Goal: Information Seeking & Learning: Find specific fact

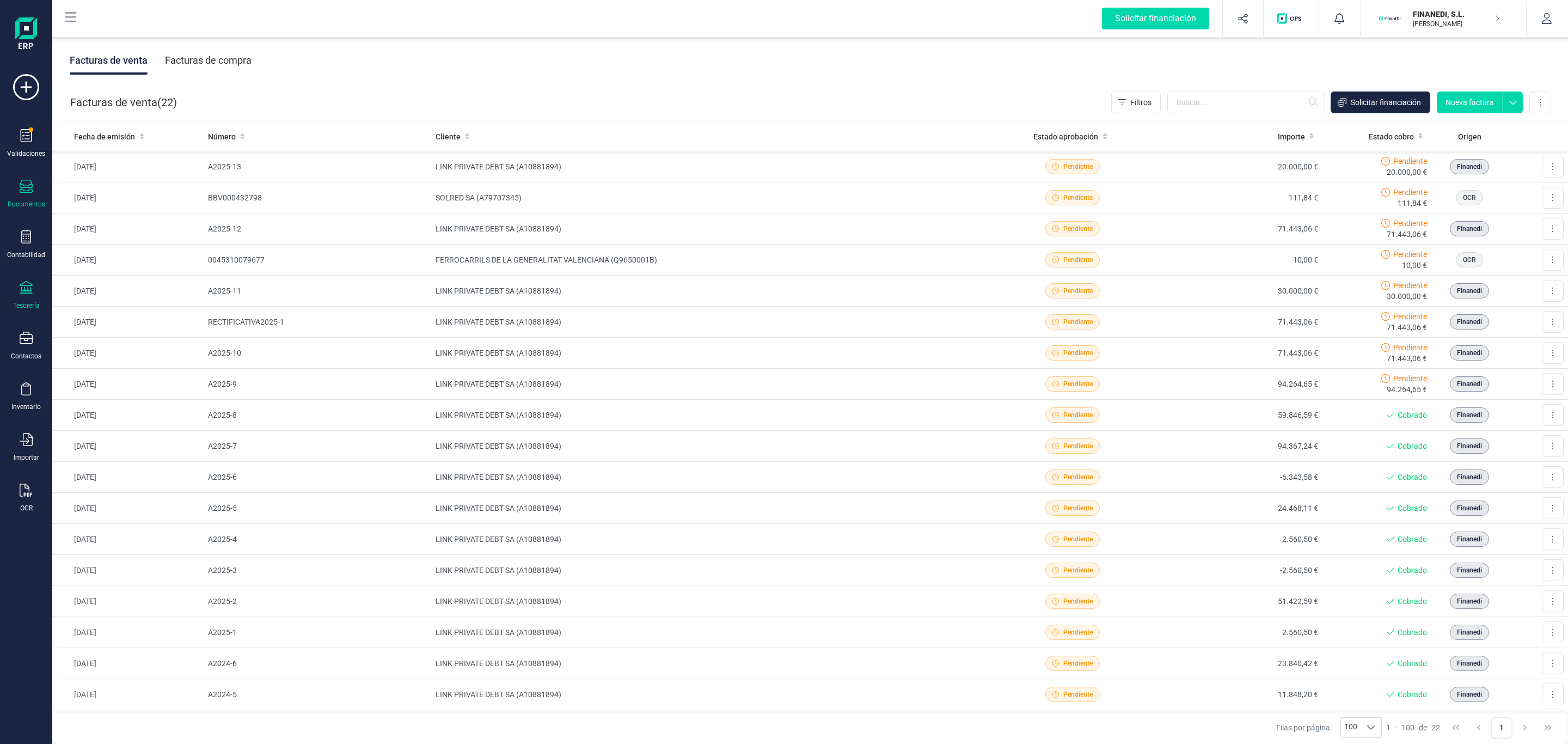
click at [31, 306] on div "Tesorería" at bounding box center [26, 306] width 27 height 9
click at [162, 189] on span "Cuentas bancarias" at bounding box center [133, 185] width 96 height 13
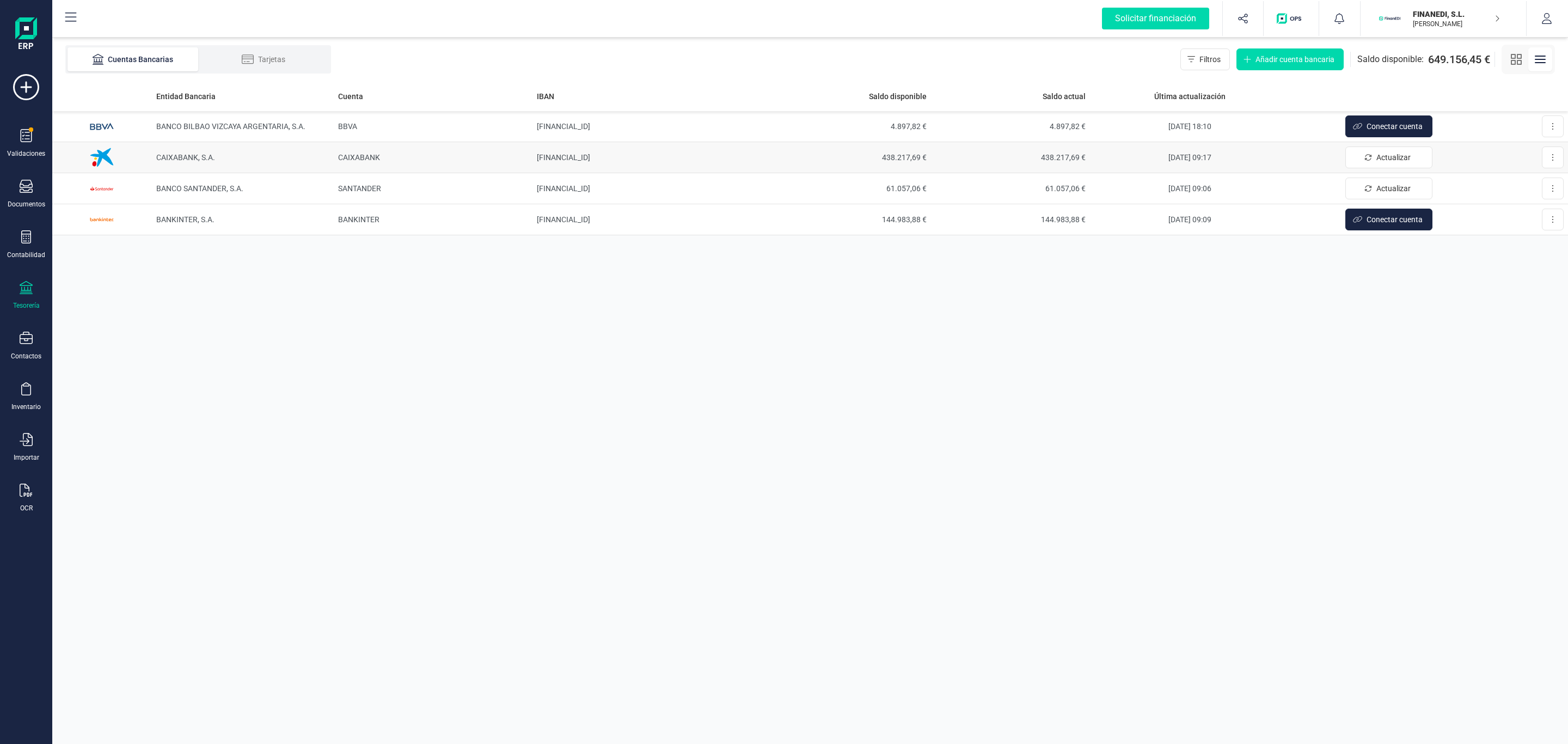
click at [373, 150] on td "CAIXABANK" at bounding box center [433, 157] width 199 height 31
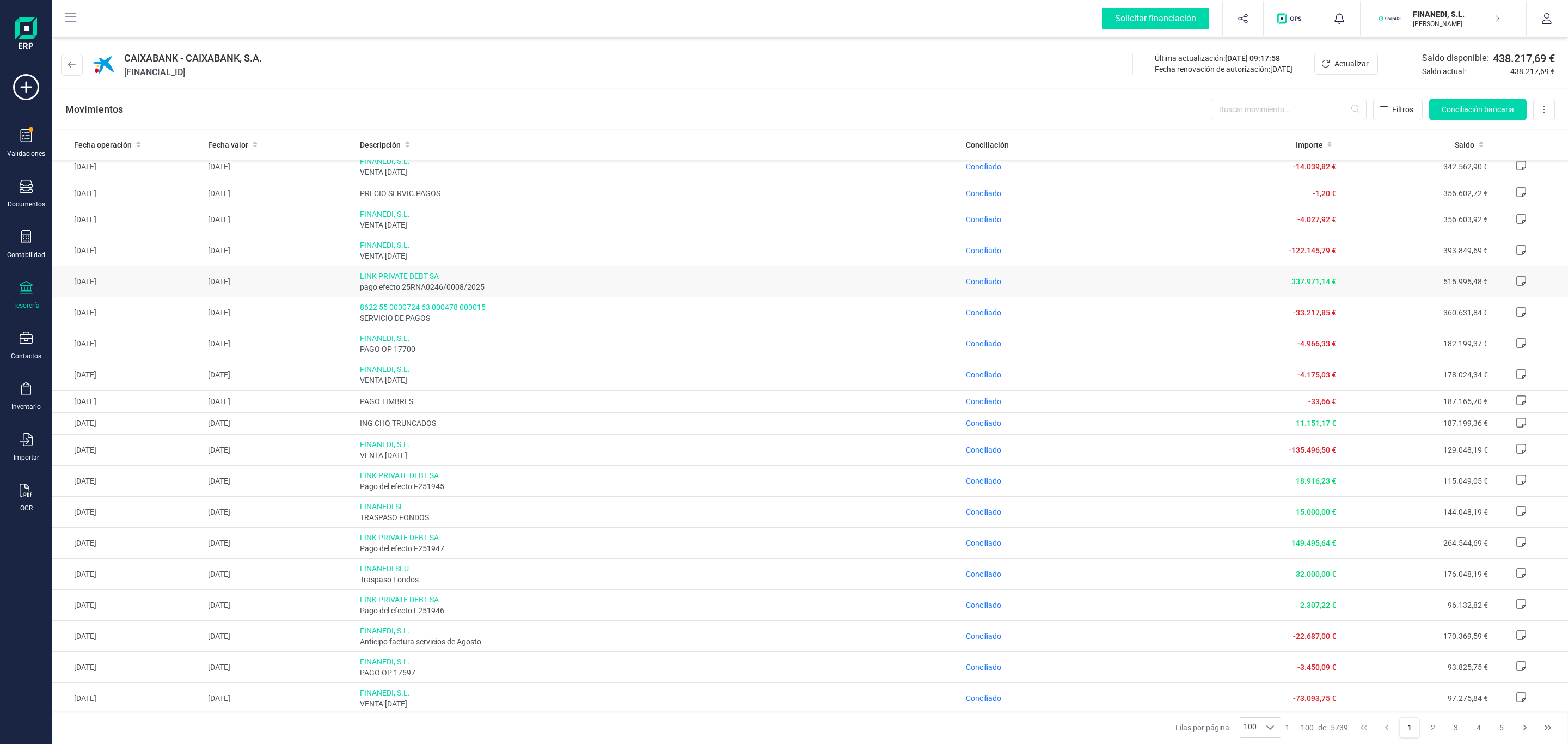
scroll to position [2365, 0]
drag, startPoint x: 1284, startPoint y: 111, endPoint x: 1275, endPoint y: 107, distance: 9.8
click at [1276, 107] on input "text" at bounding box center [1288, 110] width 157 height 22
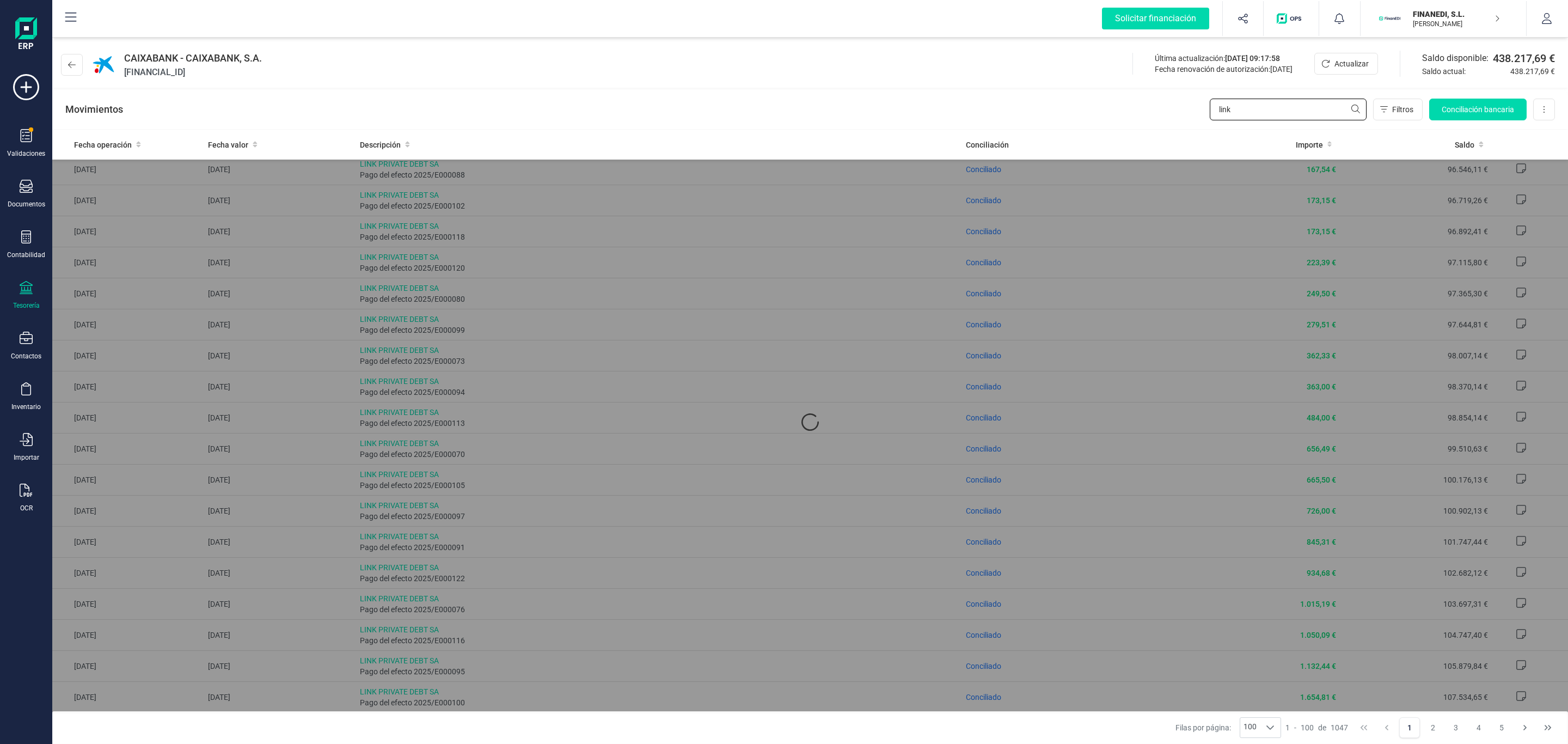
scroll to position [0, 0]
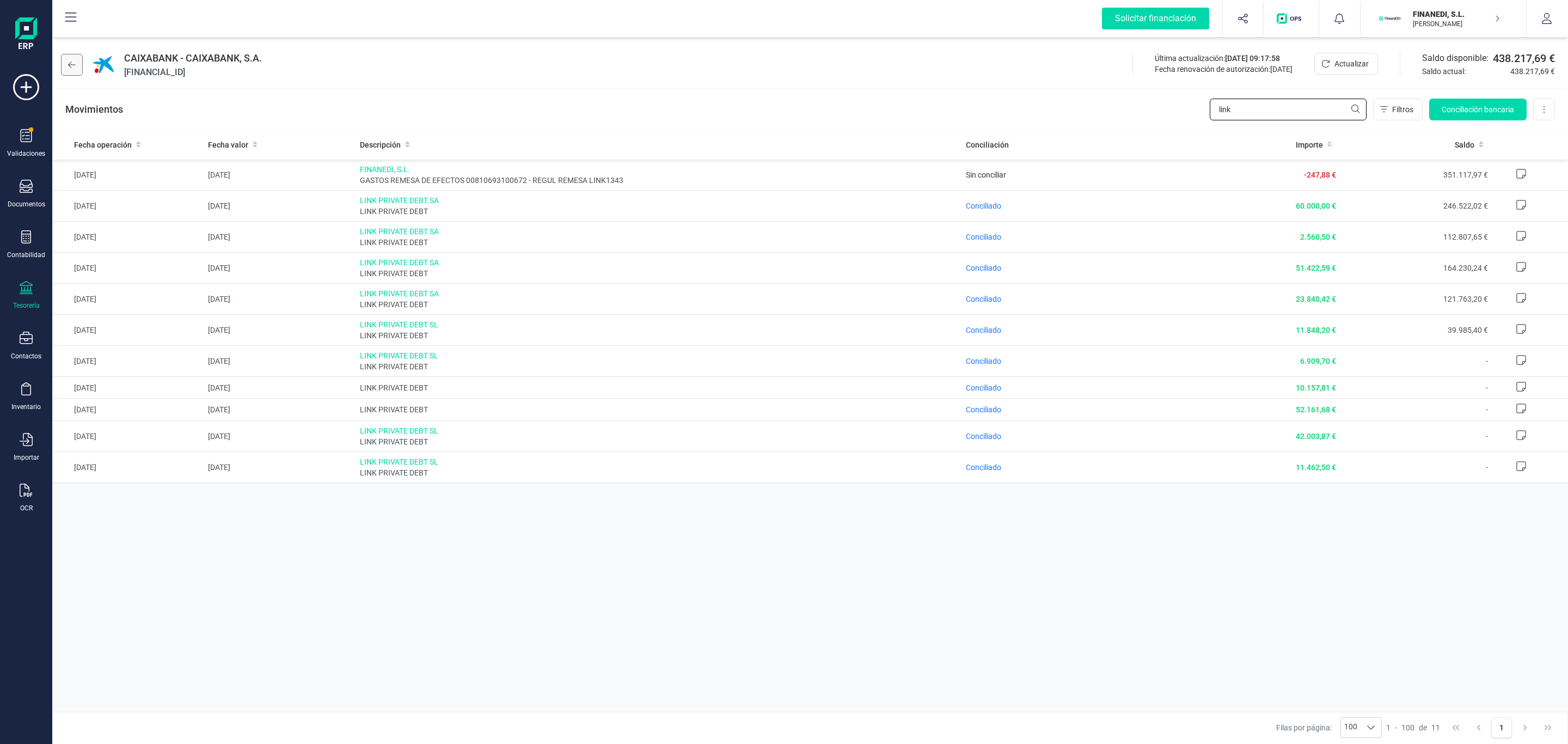
type input "link"
click at [70, 62] on icon at bounding box center [72, 65] width 8 height 9
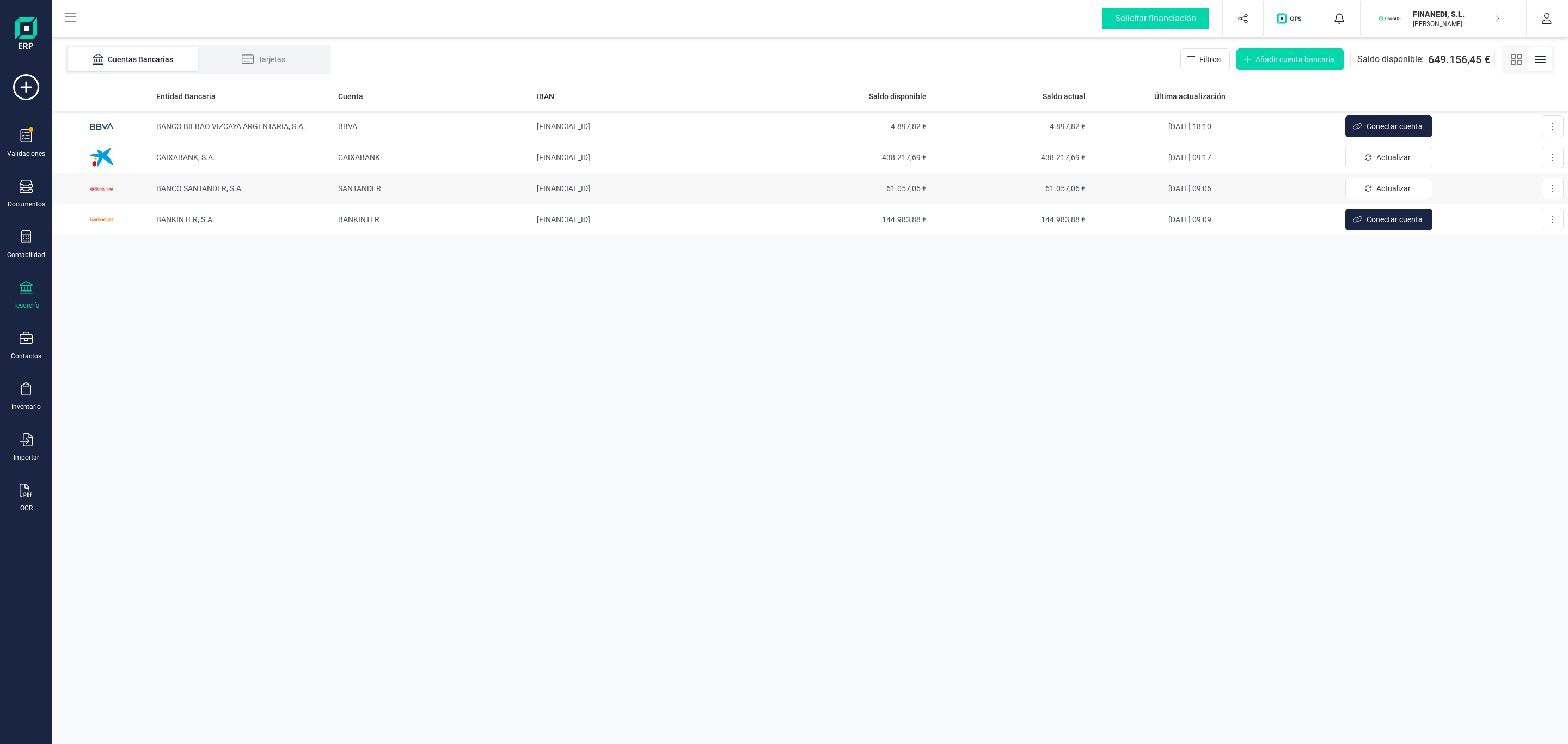
click at [258, 191] on td "BANCO SANTANDER, S.A." at bounding box center [243, 188] width 182 height 31
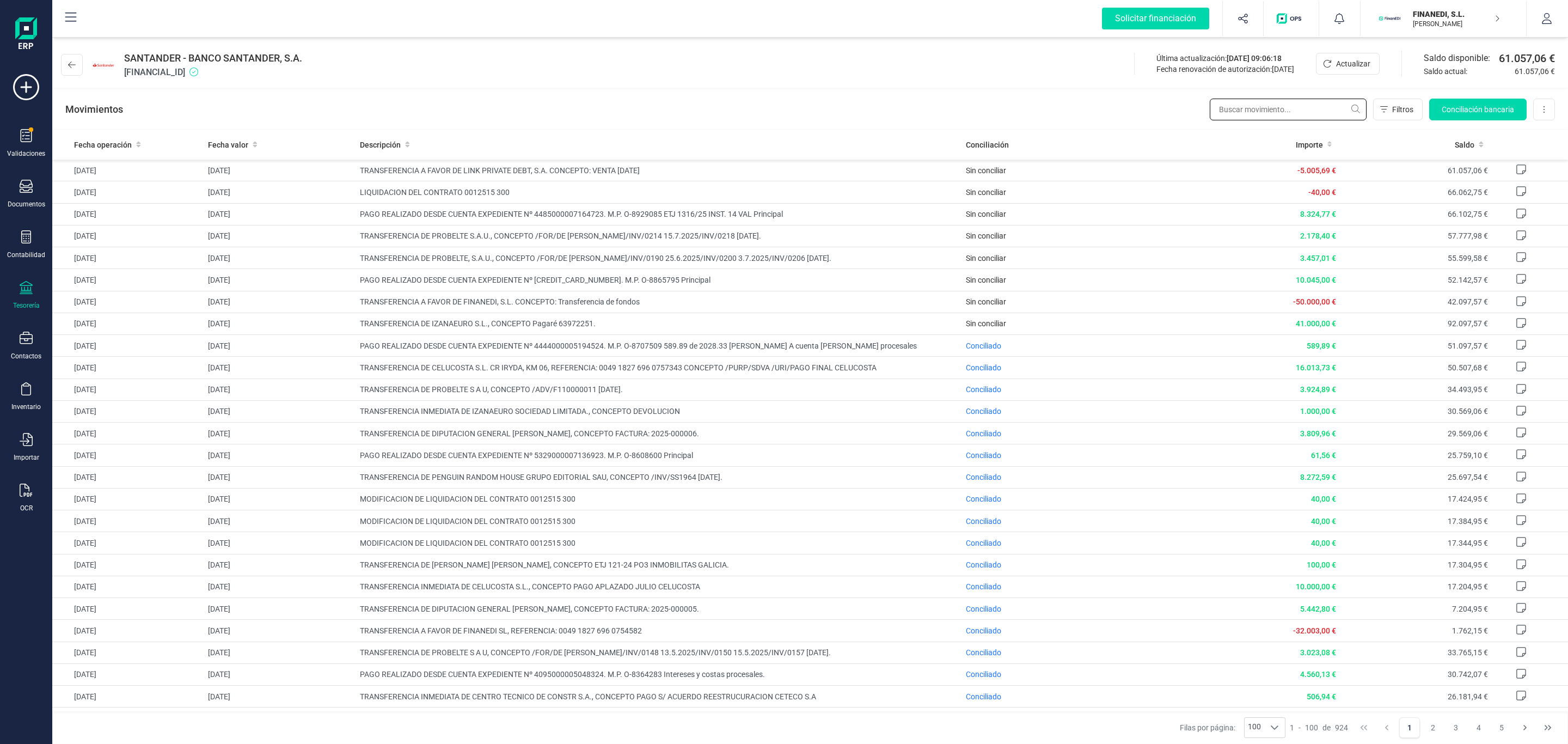
click at [1253, 104] on input "text" at bounding box center [1288, 110] width 157 height 22
click at [1253, 108] on input "text" at bounding box center [1288, 110] width 157 height 22
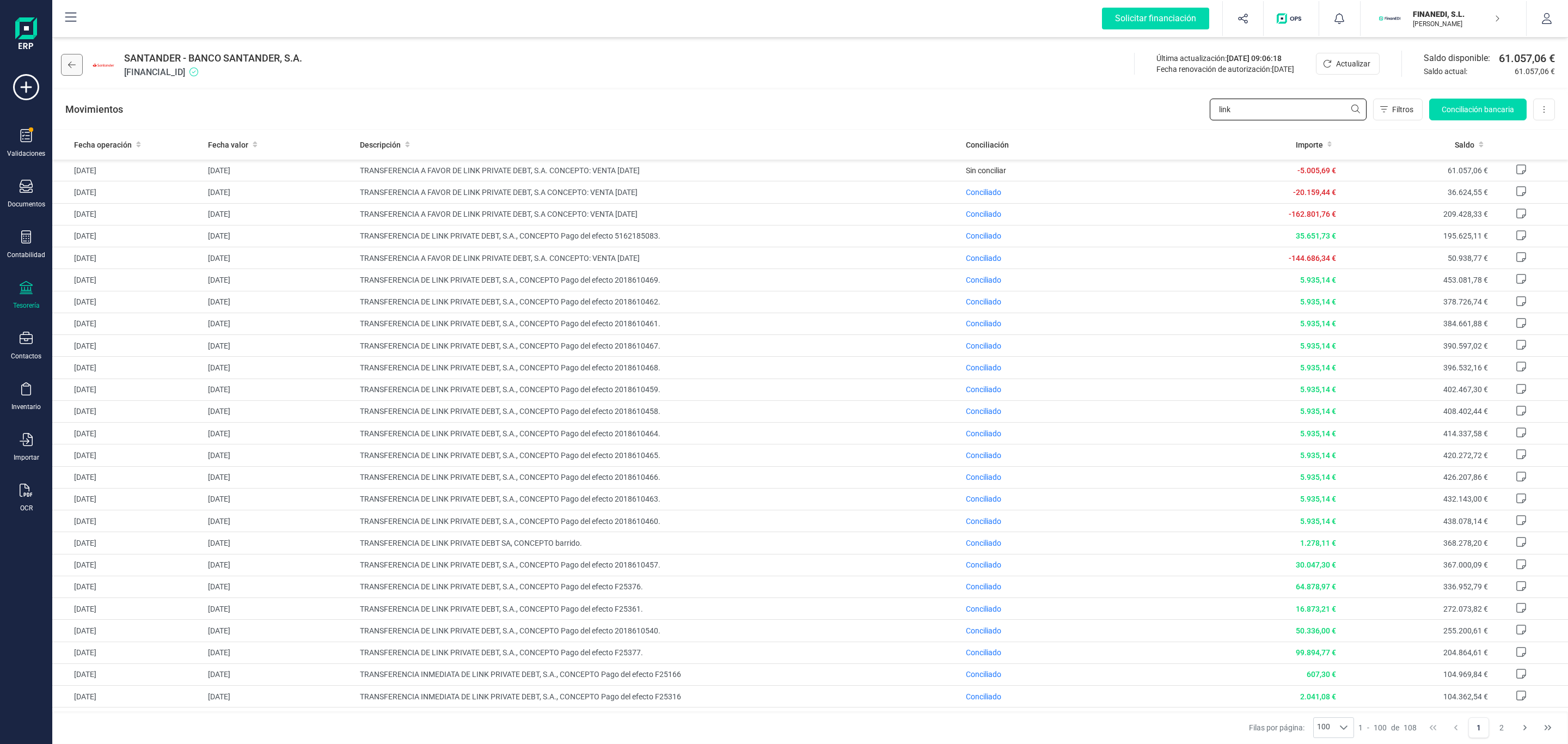
type input "link"
click at [72, 59] on button at bounding box center [72, 65] width 22 height 22
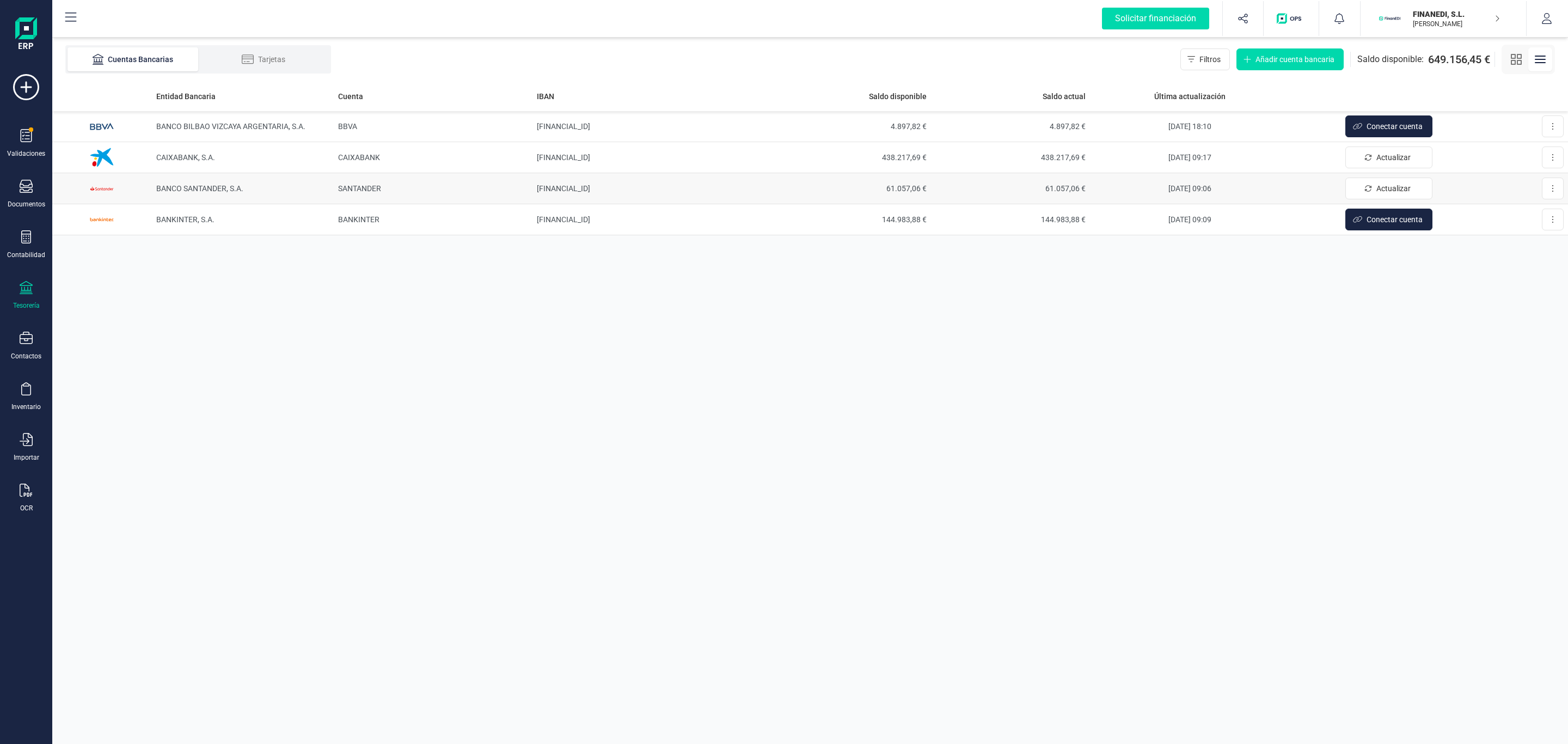
click at [219, 197] on td "BANCO SANTANDER, S.A." at bounding box center [243, 188] width 182 height 31
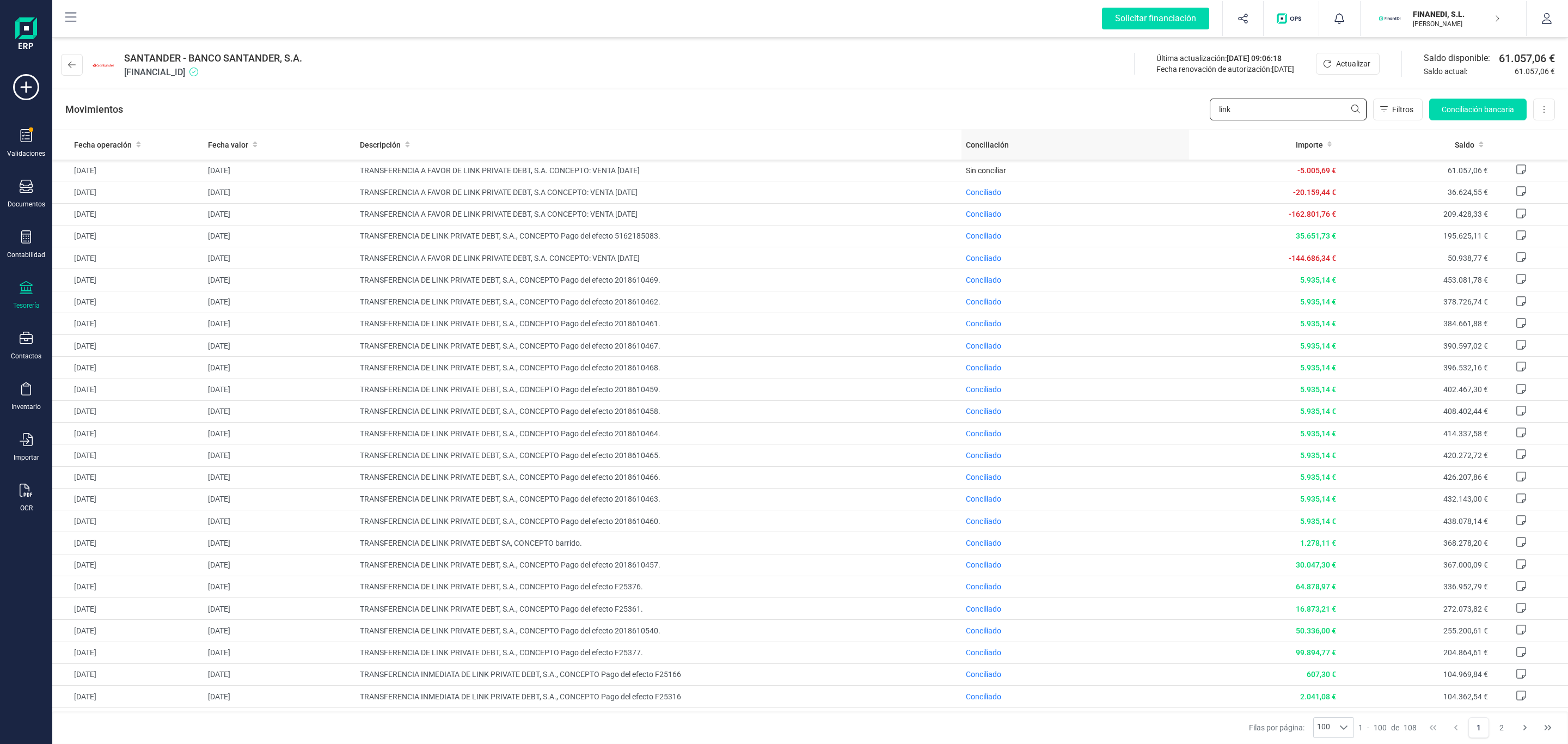
drag, startPoint x: 1237, startPoint y: 108, endPoint x: 998, endPoint y: 142, distance: 241.4
click at [1029, 128] on div "Movimientos link Filtros Conciliación bancaria Descargar Excel Eliminar cuenta" at bounding box center [810, 110] width 1516 height 39
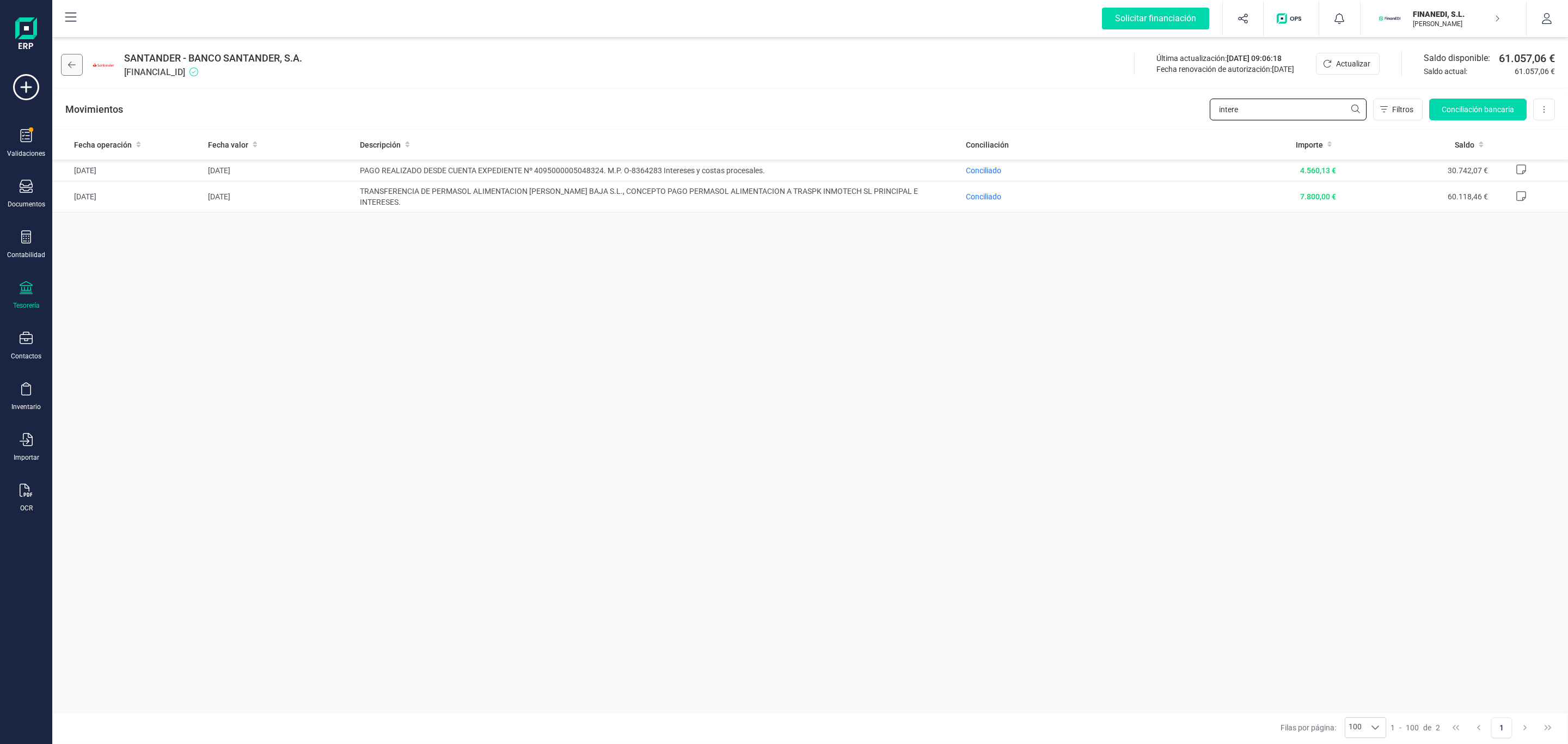
type input "intere"
click at [77, 58] on button at bounding box center [72, 65] width 22 height 22
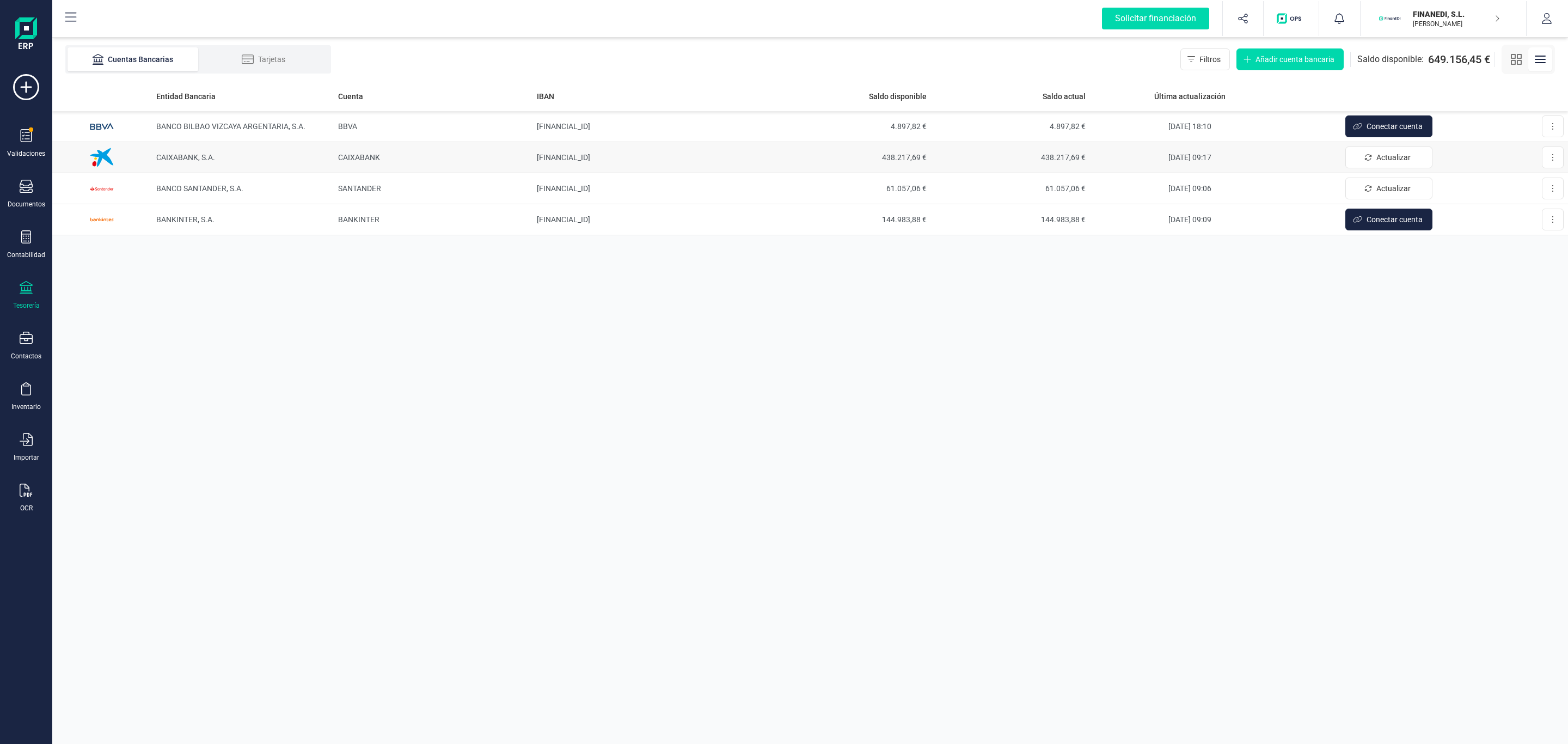
click at [214, 163] on td "CAIXABANK, S.A." at bounding box center [243, 157] width 182 height 31
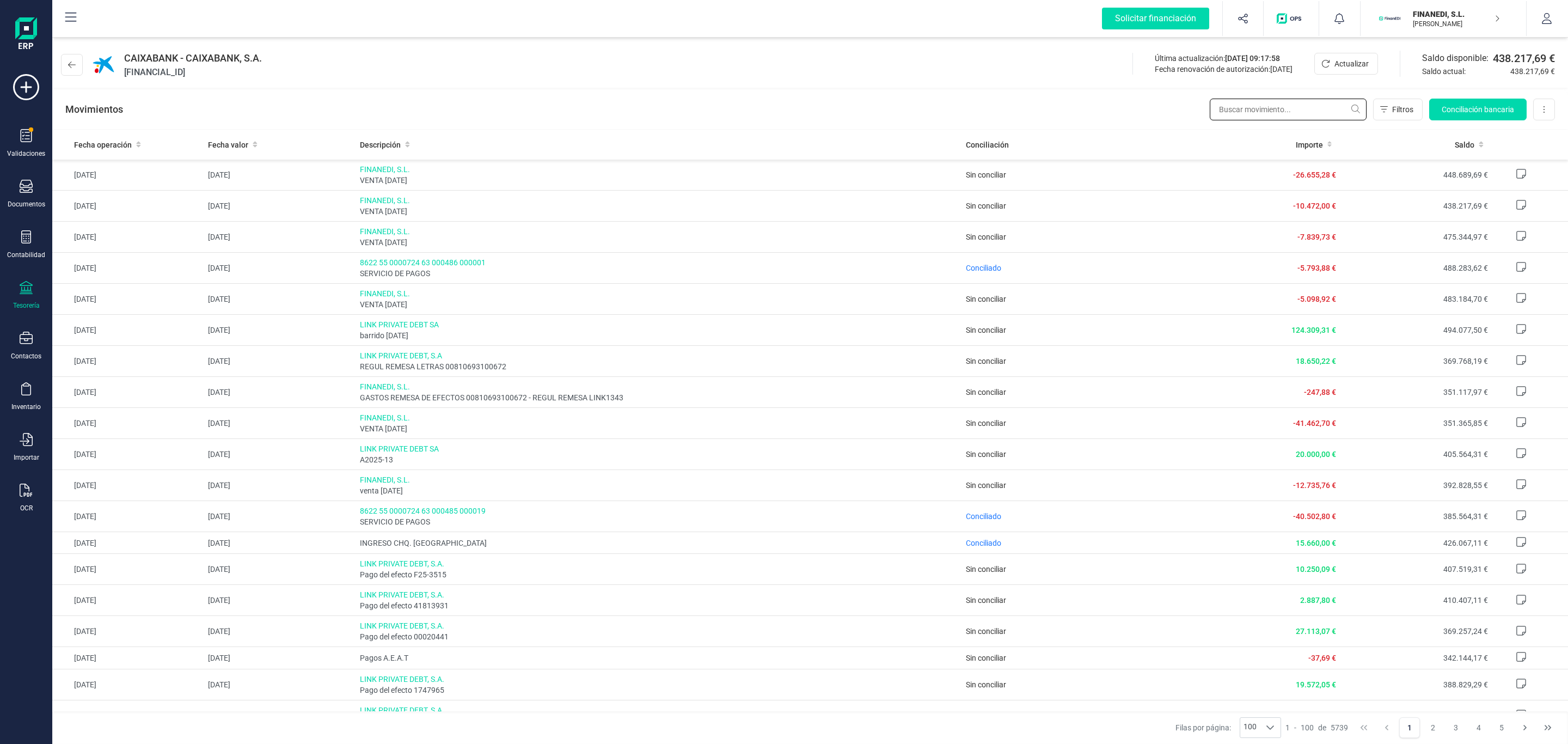
click at [1248, 105] on input "text" at bounding box center [1288, 110] width 157 height 22
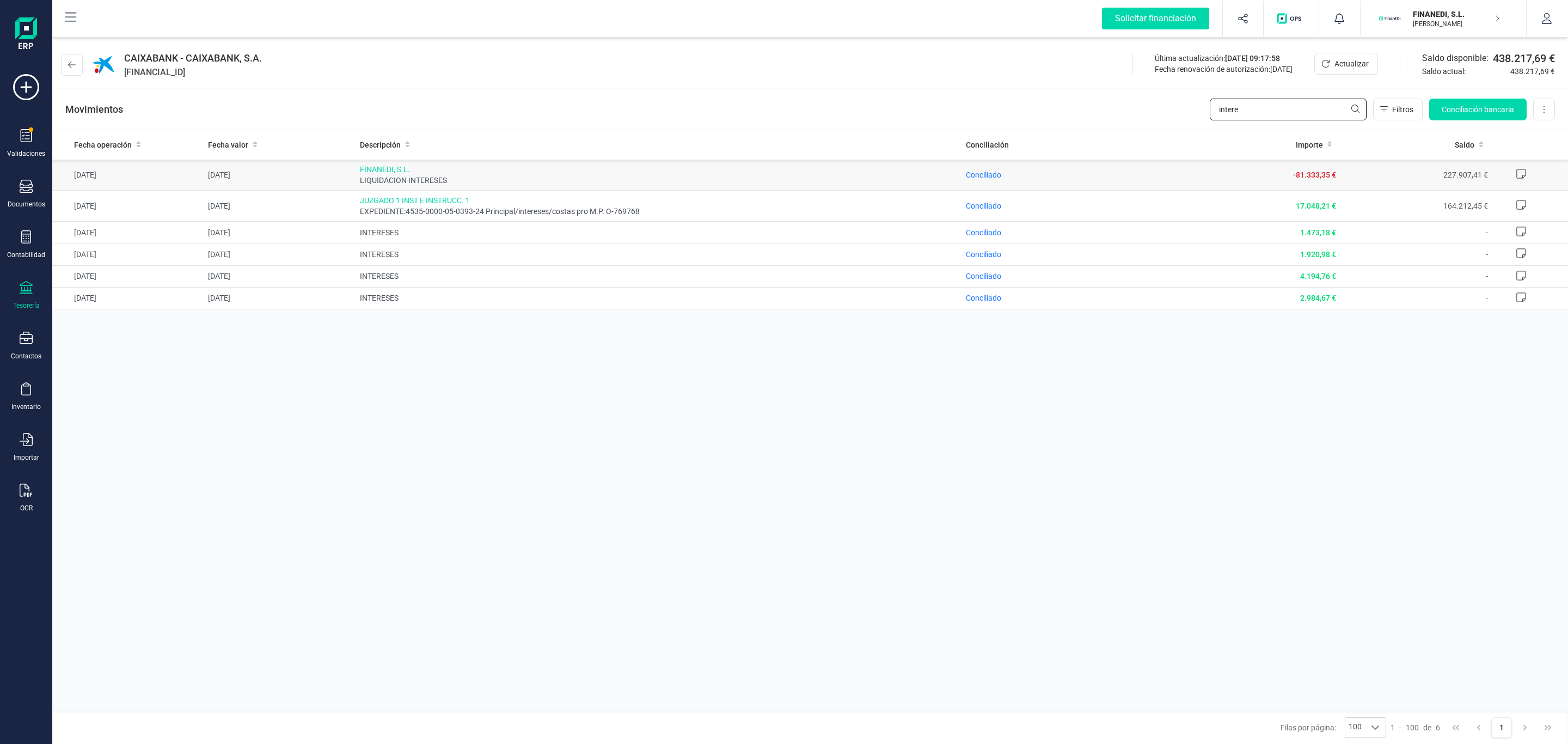
type input "intere"
click at [521, 168] on span "FINANEDI, S.L." at bounding box center [659, 169] width 598 height 11
click at [435, 177] on span "LIQUIDACION INTERESES" at bounding box center [659, 180] width 598 height 11
click at [1294, 172] on span "-81.333,35 €" at bounding box center [1314, 175] width 43 height 9
click at [292, 165] on td "[DATE]" at bounding box center [279, 175] width 152 height 31
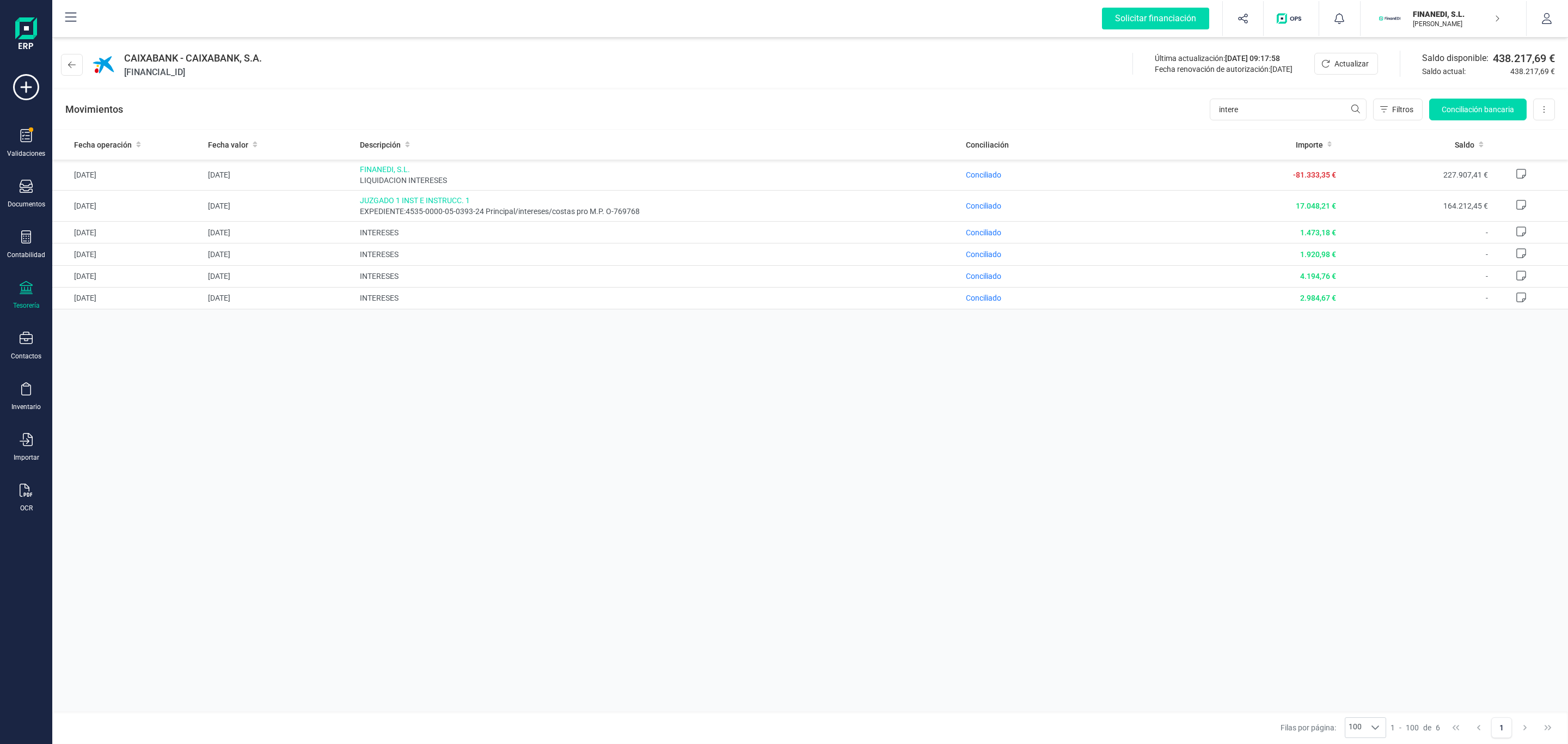
click at [725, 74] on div "CAIXABANK - CAIXABANK, S.A. [FINANCIAL_ID] Última actualización: [DATE] 09:17:5…" at bounding box center [810, 63] width 1516 height 50
click at [1137, 443] on div "Fecha operación Fecha valor Descripción Conciliación Importe Saldo [DATE] [DATE…" at bounding box center [810, 420] width 1516 height 581
click at [1006, 485] on div "Fecha operación Fecha valor Descripción Conciliación Importe Saldo [DATE] [DATE…" at bounding box center [810, 420] width 1516 height 581
click at [737, 443] on div "Fecha operación Fecha valor Descripción Conciliación Importe Saldo [DATE] [DATE…" at bounding box center [810, 420] width 1516 height 581
